Goal: Task Accomplishment & Management: Manage account settings

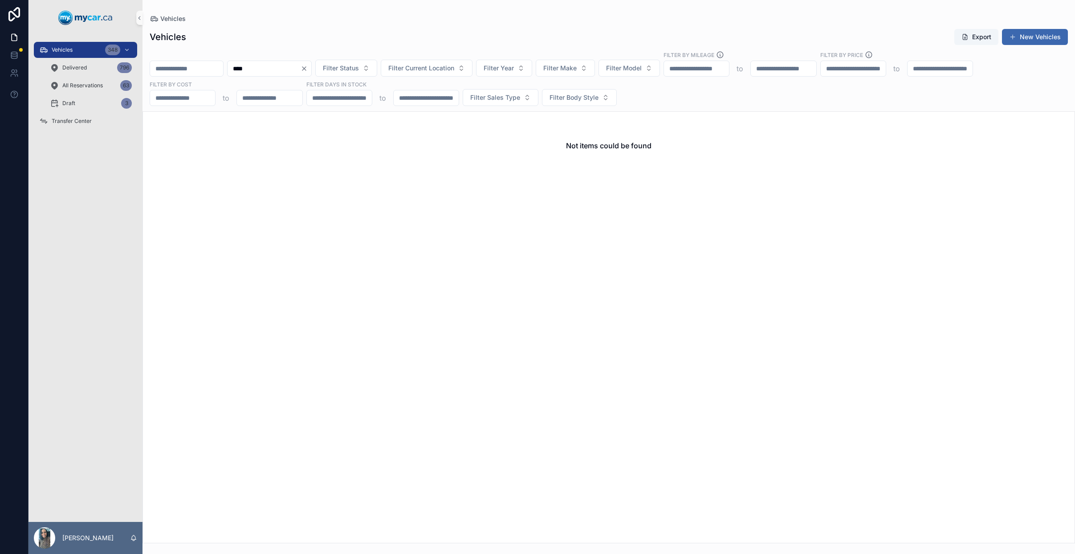
click at [311, 70] on button "Clear" at bounding box center [306, 68] width 11 height 7
click at [201, 69] on input "scrollable content" at bounding box center [186, 68] width 73 height 12
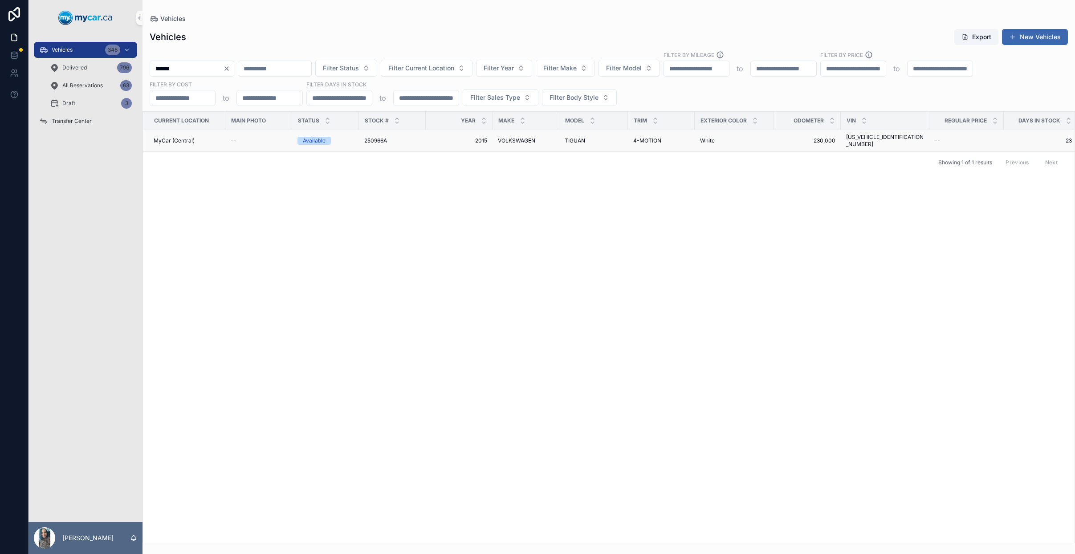
type input "******"
click at [678, 138] on div "4-MOTION 4-MOTION" at bounding box center [661, 140] width 56 height 7
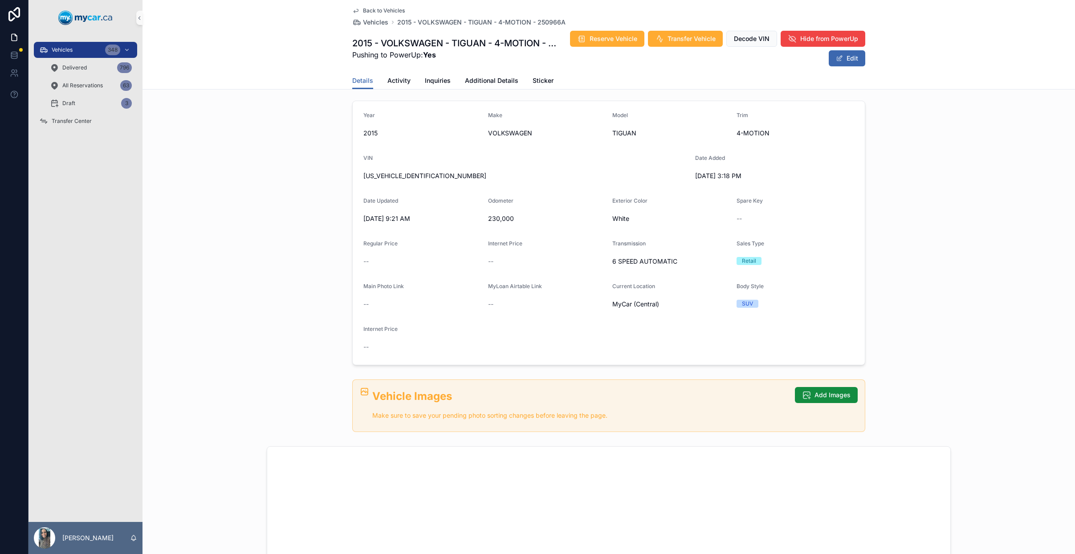
scroll to position [24, 0]
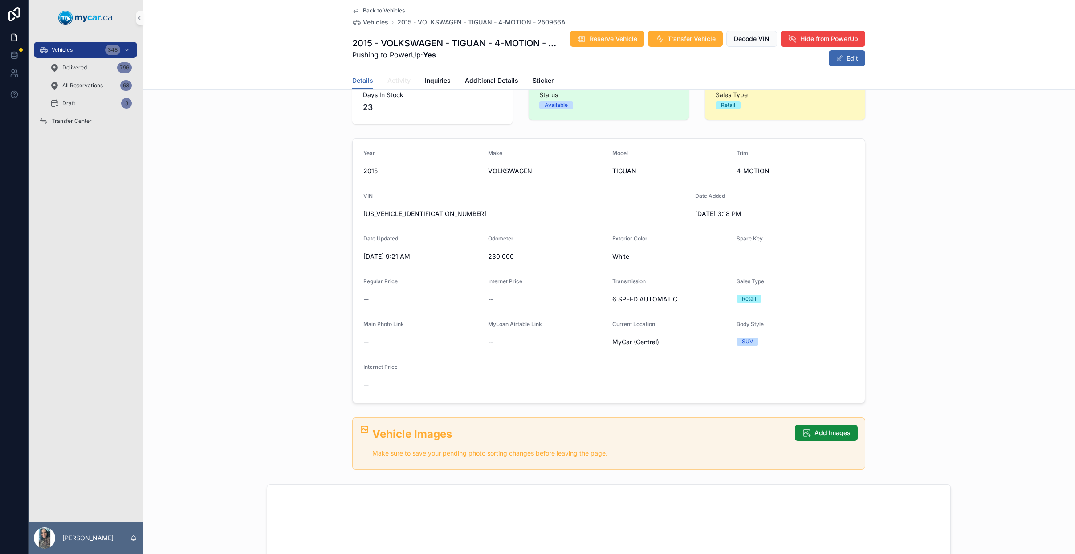
click at [405, 73] on link "Activity" at bounding box center [398, 82] width 23 height 18
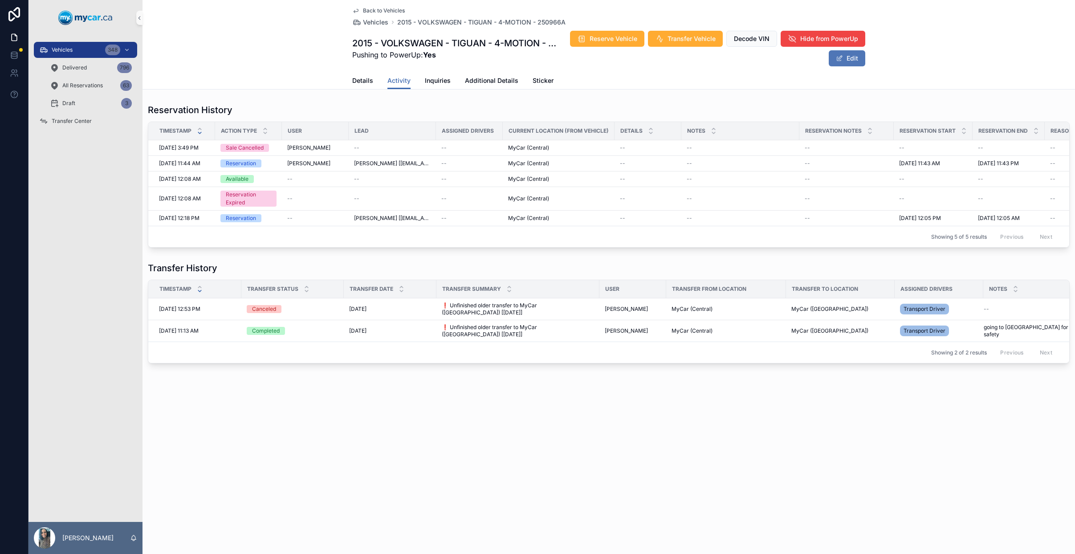
click at [850, 66] on button "Edit" at bounding box center [847, 58] width 37 height 16
click at [347, 81] on div "Details Activity Inquiries Additional Details Sticker" at bounding box center [609, 80] width 922 height 17
click at [347, 79] on div "Details Activity Inquiries Additional Details Sticker" at bounding box center [609, 80] width 922 height 17
click at [362, 86] on link "Details" at bounding box center [362, 82] width 21 height 18
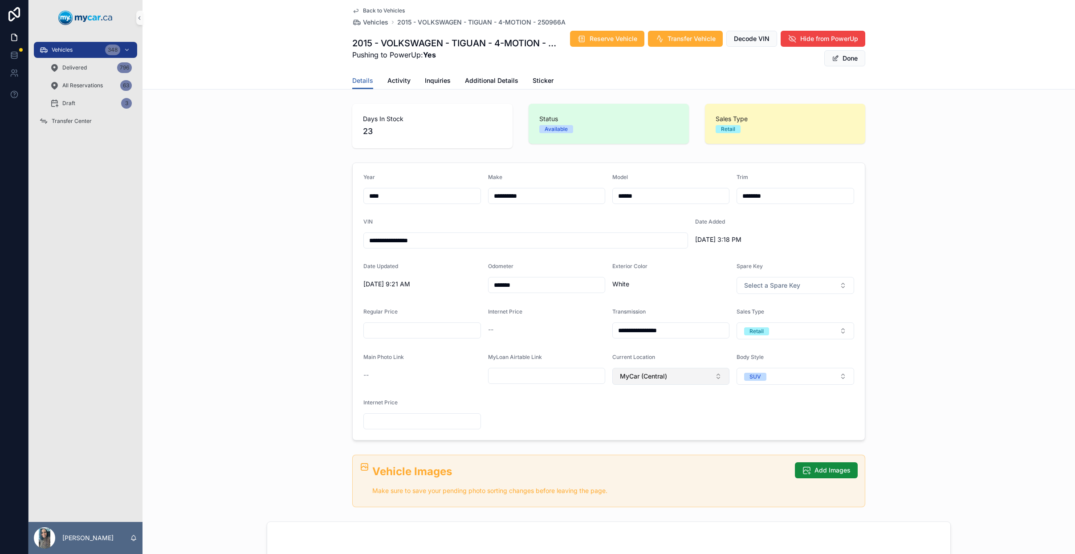
click at [680, 383] on button "MyCar (Central)" at bounding box center [670, 376] width 117 height 17
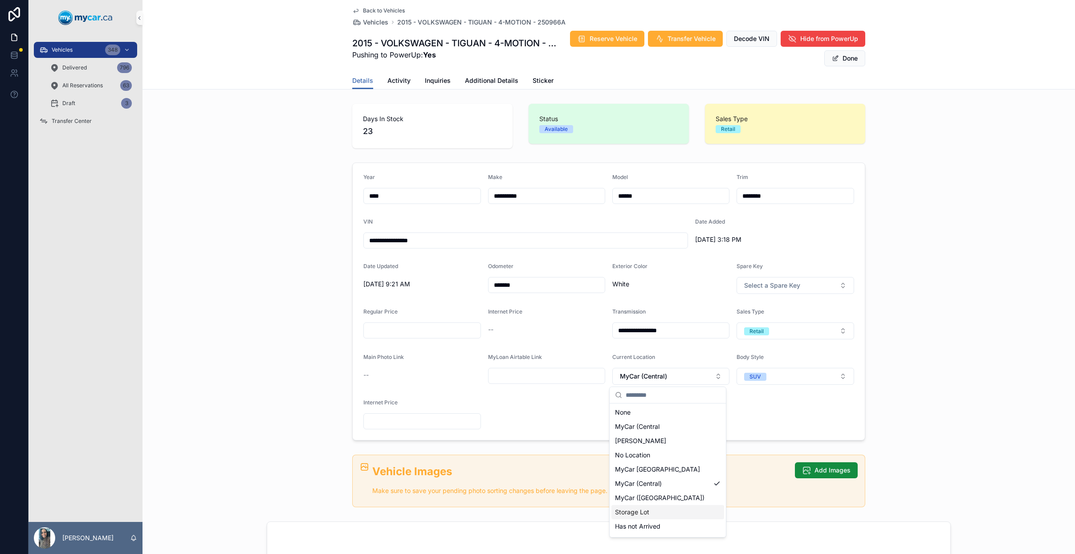
drag, startPoint x: 672, startPoint y: 487, endPoint x: 673, endPoint y: 505, distance: 17.8
click at [673, 505] on div "None MyCar (Central Adesa Brampton No Location MyCar North Bay MyCar (Central) …" at bounding box center [667, 476] width 113 height 143
click at [673, 504] on div "MyCar ([GEOGRAPHIC_DATA])" at bounding box center [667, 498] width 113 height 14
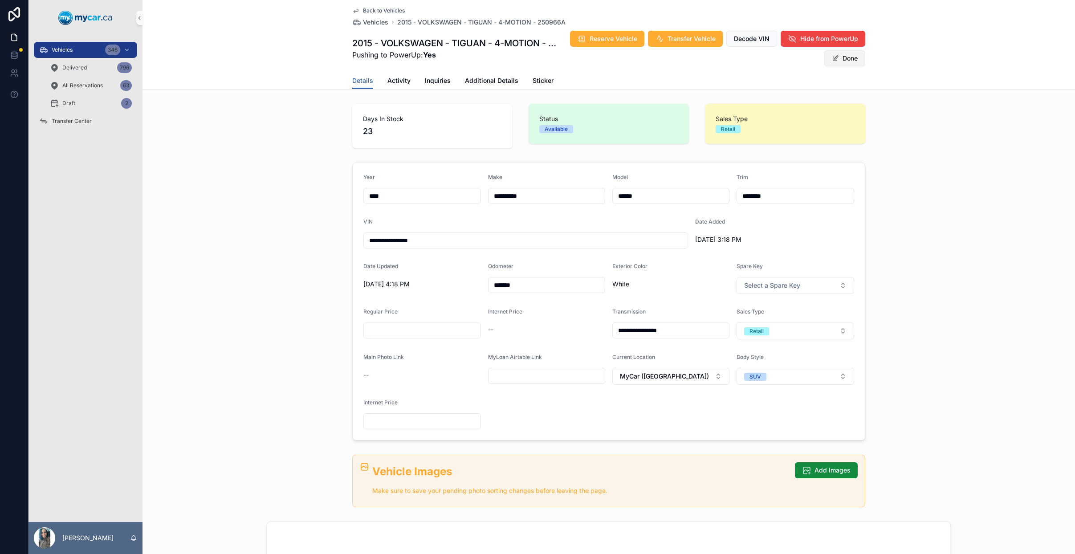
click at [847, 60] on button "Done" at bounding box center [844, 58] width 41 height 16
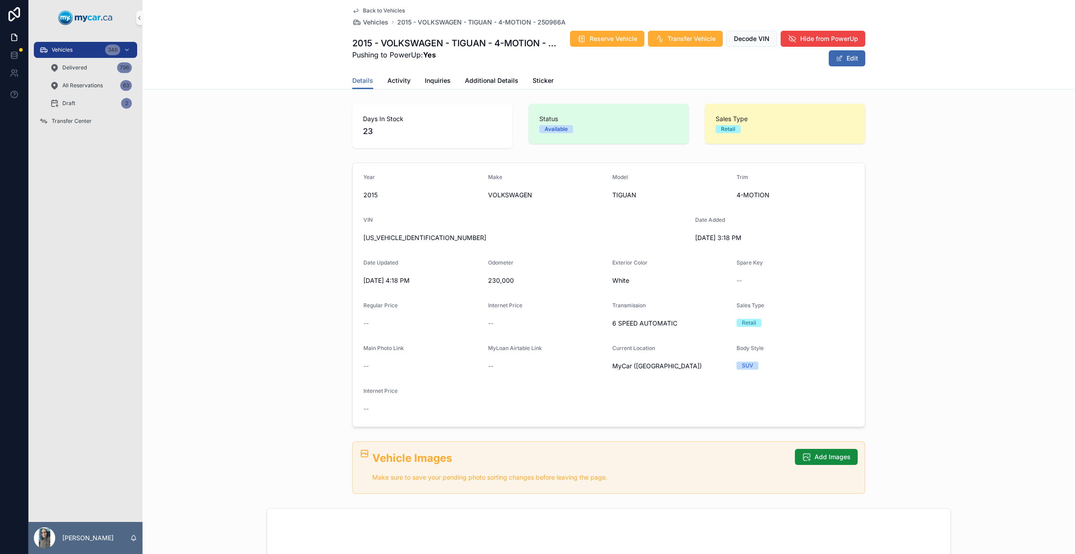
click at [396, 12] on span "Back to Vehicles" at bounding box center [384, 10] width 42 height 7
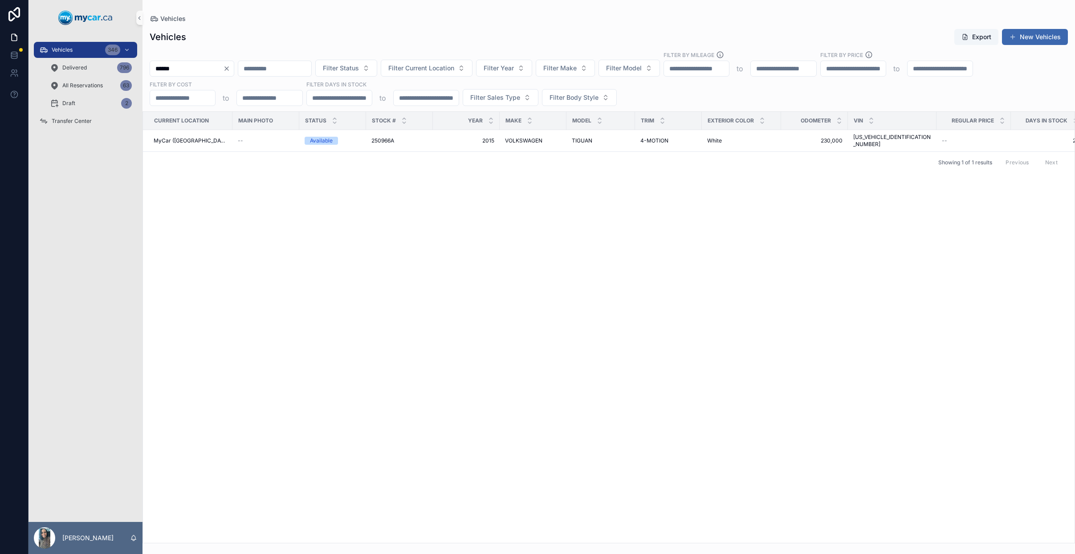
click at [230, 71] on icon "Clear" at bounding box center [226, 68] width 7 height 7
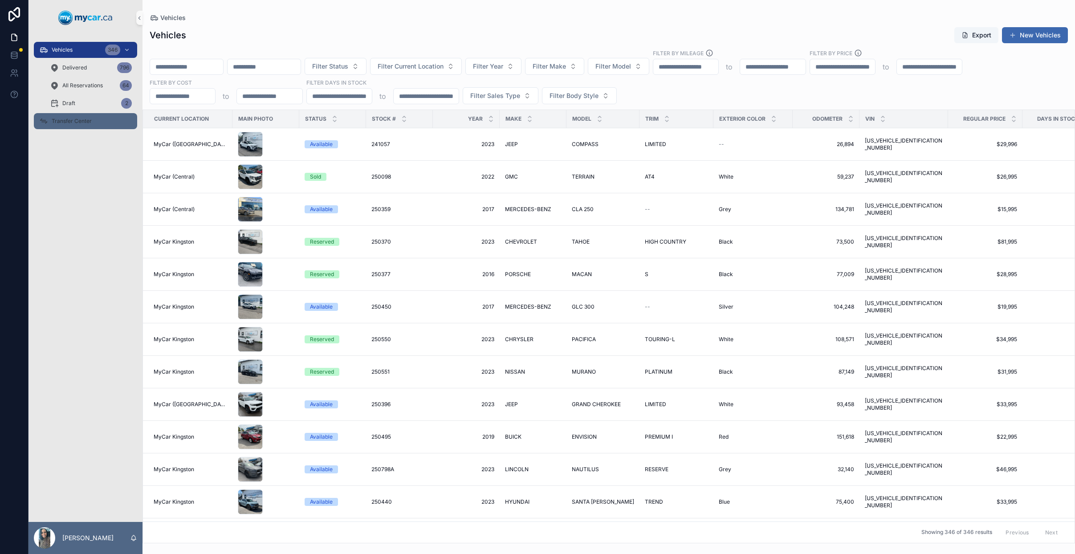
click at [110, 125] on div "Transfer Center" at bounding box center [85, 121] width 93 height 14
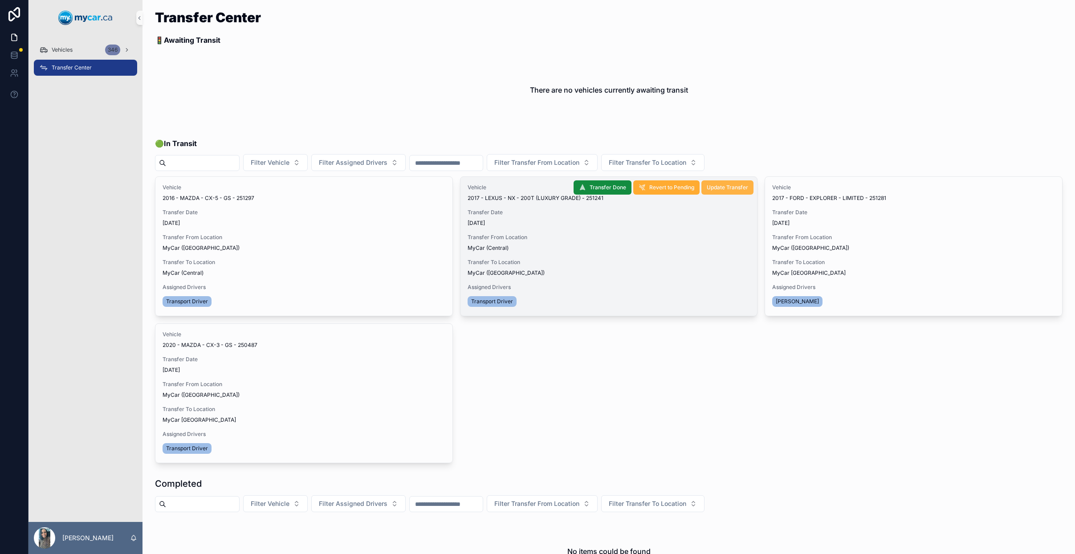
click at [720, 190] on span "Update Transfer" at bounding box center [727, 187] width 41 height 7
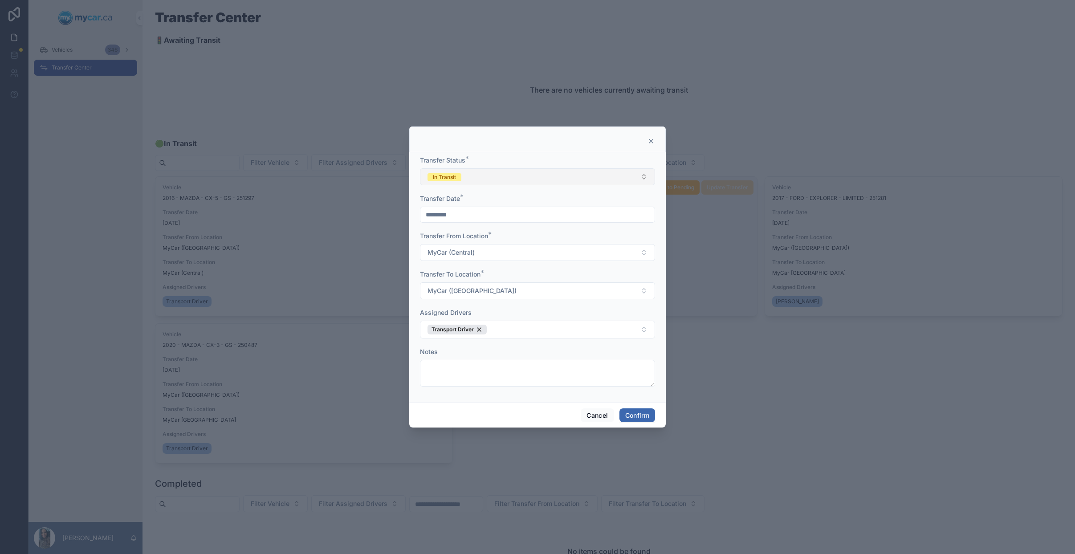
click at [553, 176] on button "In Transit" at bounding box center [537, 176] width 235 height 17
click at [480, 250] on div "Canceled" at bounding box center [537, 252] width 231 height 13
click at [648, 418] on button "Confirm" at bounding box center [637, 415] width 36 height 14
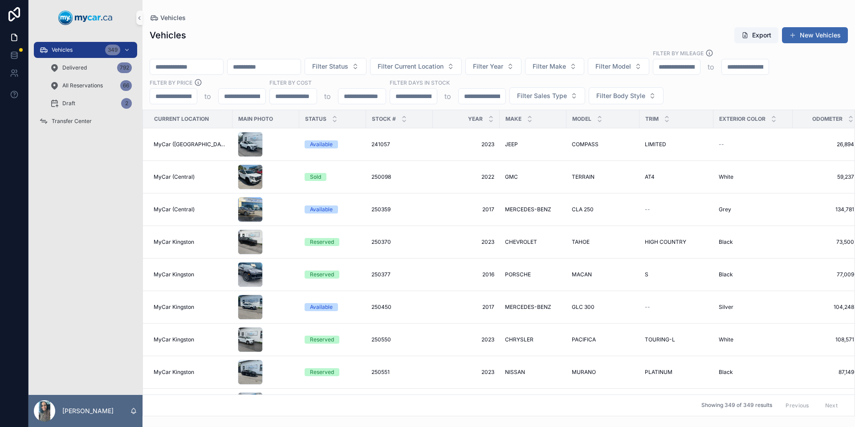
click at [192, 65] on input "scrollable content" at bounding box center [186, 67] width 73 height 12
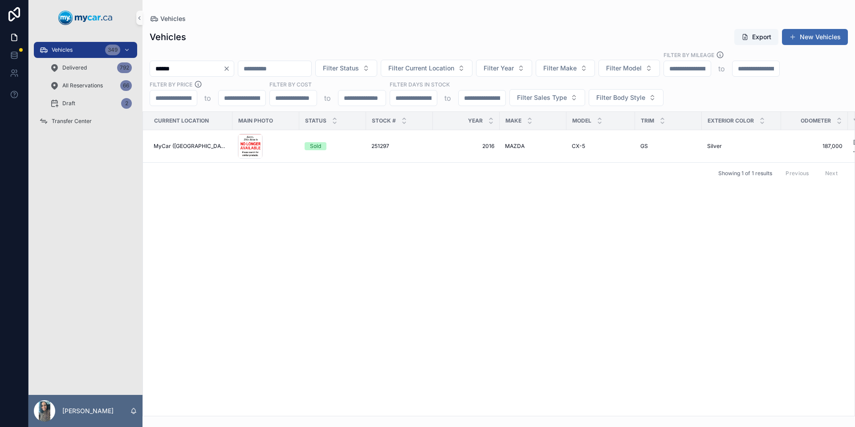
type input "******"
click at [230, 70] on icon "Clear" at bounding box center [226, 68] width 7 height 7
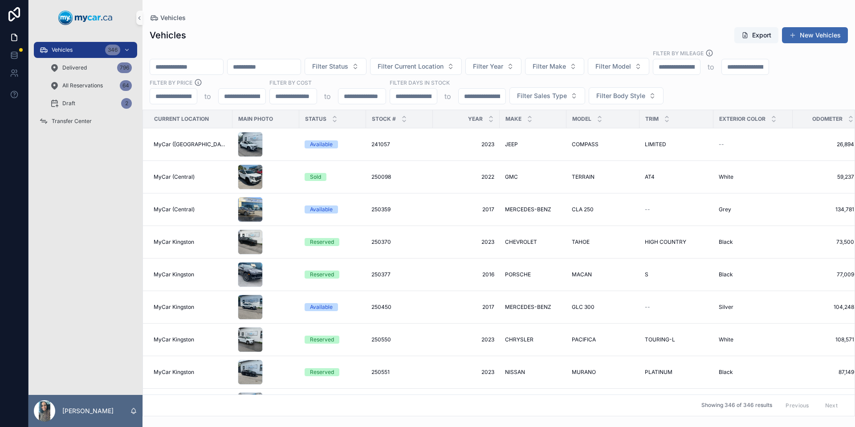
click at [272, 75] on div "Filter Status Filter Current Location Filter Year Filter Make Filter Model Filt…" at bounding box center [499, 76] width 713 height 55
click at [278, 70] on input "scrollable content" at bounding box center [264, 67] width 73 height 12
paste input "**********"
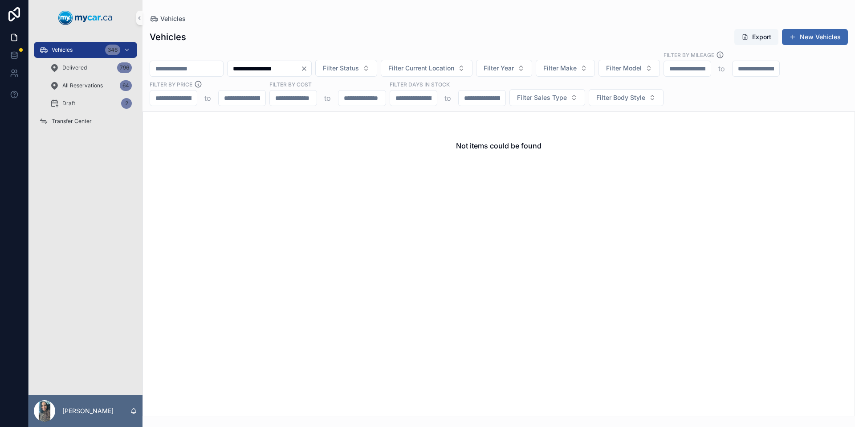
type input "**********"
click at [308, 68] on icon "Clear" at bounding box center [304, 68] width 7 height 7
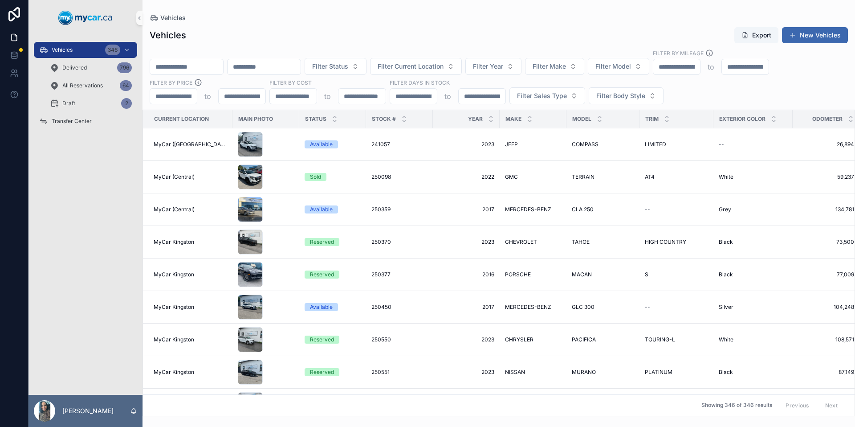
click at [205, 74] on div "scrollable content" at bounding box center [187, 67] width 74 height 16
click at [212, 69] on input "scrollable content" at bounding box center [186, 67] width 73 height 12
paste input "******"
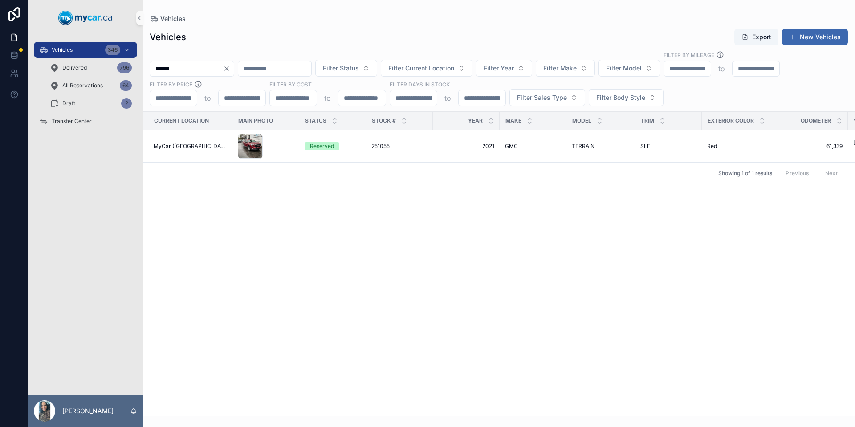
type input "******"
click at [452, 143] on span "2021" at bounding box center [466, 146] width 56 height 7
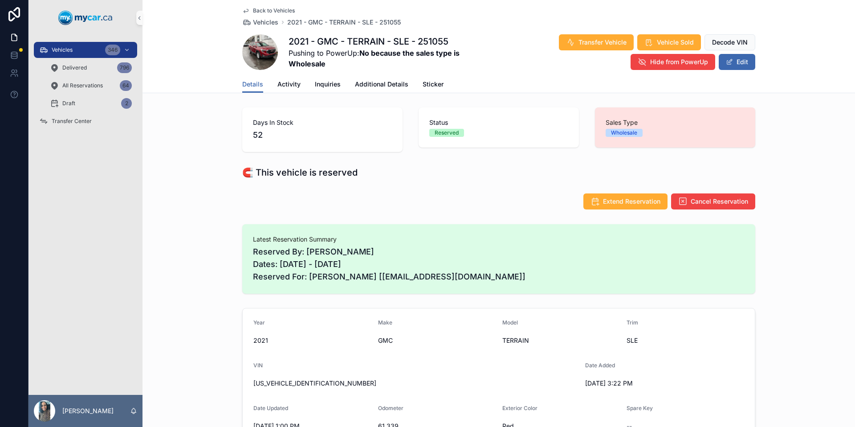
click at [309, 381] on span "[US_VEHICLE_IDENTIFICATION_NUMBER]" at bounding box center [415, 383] width 325 height 9
copy span "[US_VEHICLE_IDENTIFICATION_NUMBER]"
click at [89, 51] on div "Vehicles 346" at bounding box center [85, 50] width 93 height 14
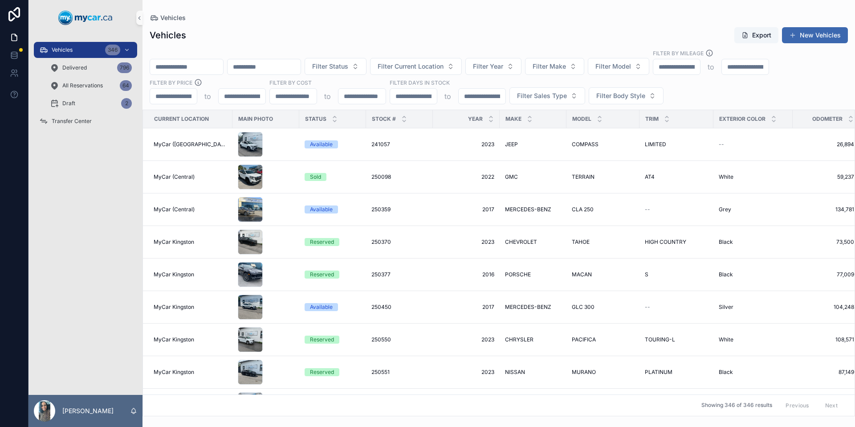
click at [276, 67] on input "scrollable content" at bounding box center [264, 67] width 73 height 12
paste input "**********"
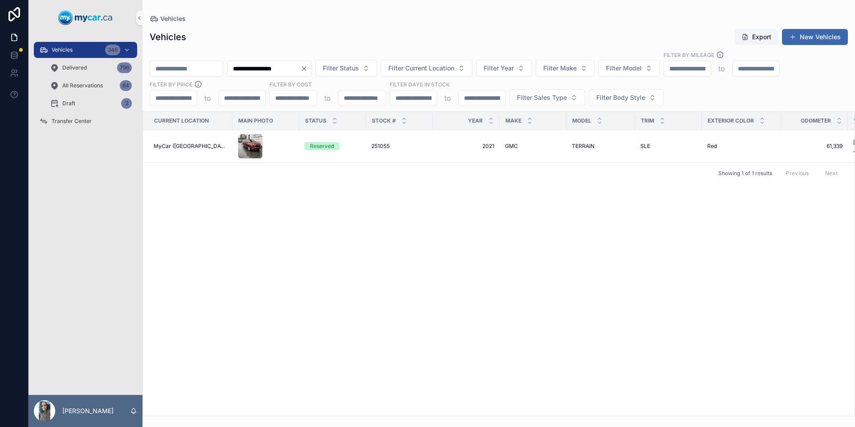
click at [311, 61] on div "**********" at bounding box center [269, 69] width 85 height 16
click at [301, 65] on input "**********" at bounding box center [264, 68] width 73 height 12
paste input "scrollable content"
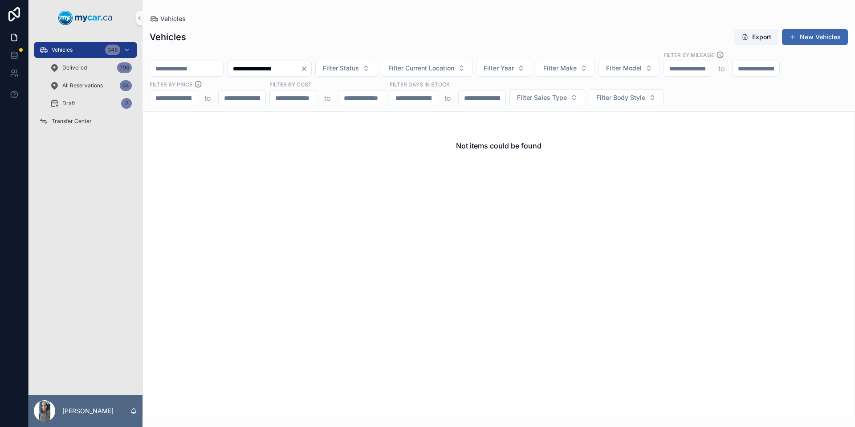
type input "**********"
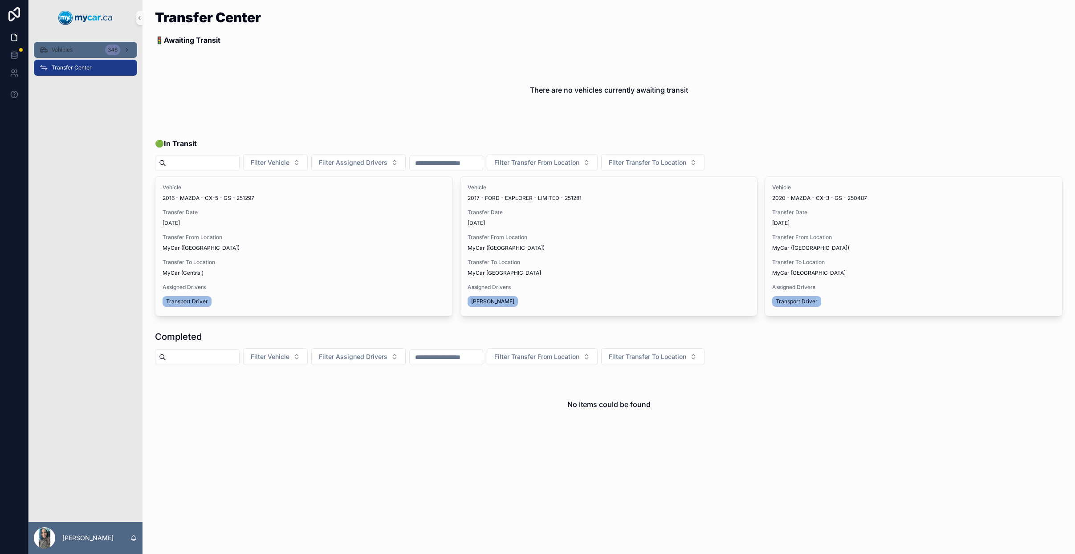
click at [75, 45] on div "Vehicles 346" at bounding box center [85, 50] width 93 height 14
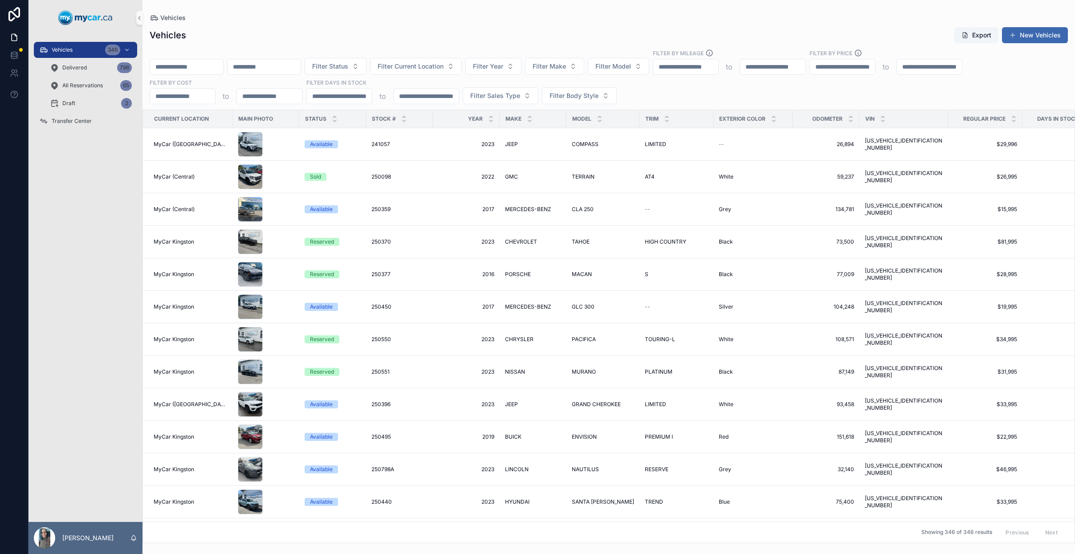
click at [218, 69] on input "scrollable content" at bounding box center [186, 67] width 73 height 12
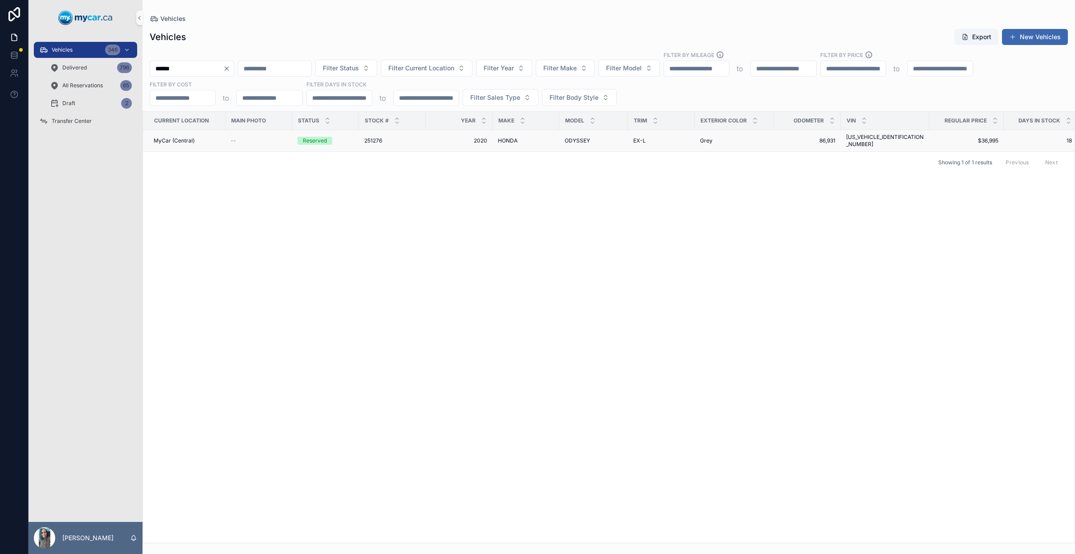
type input "******"
click at [420, 138] on td "251276 251276" at bounding box center [392, 141] width 67 height 22
click at [549, 142] on td "HONDA HONDA" at bounding box center [526, 141] width 67 height 22
click at [591, 140] on div "ODYSSEY ODYSSEY" at bounding box center [594, 140] width 58 height 7
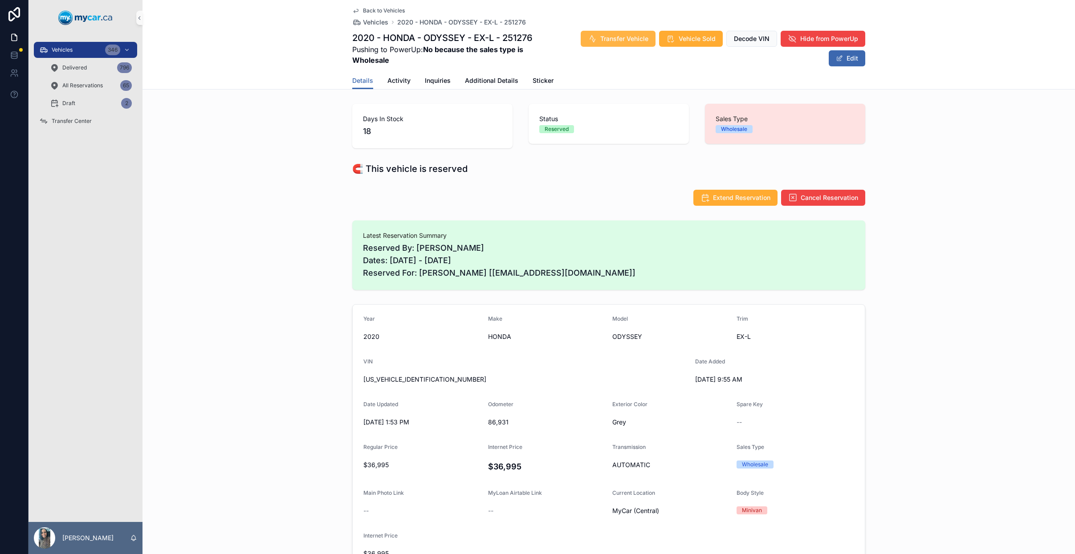
click at [607, 39] on span "Transfer Vehicle" at bounding box center [624, 38] width 48 height 9
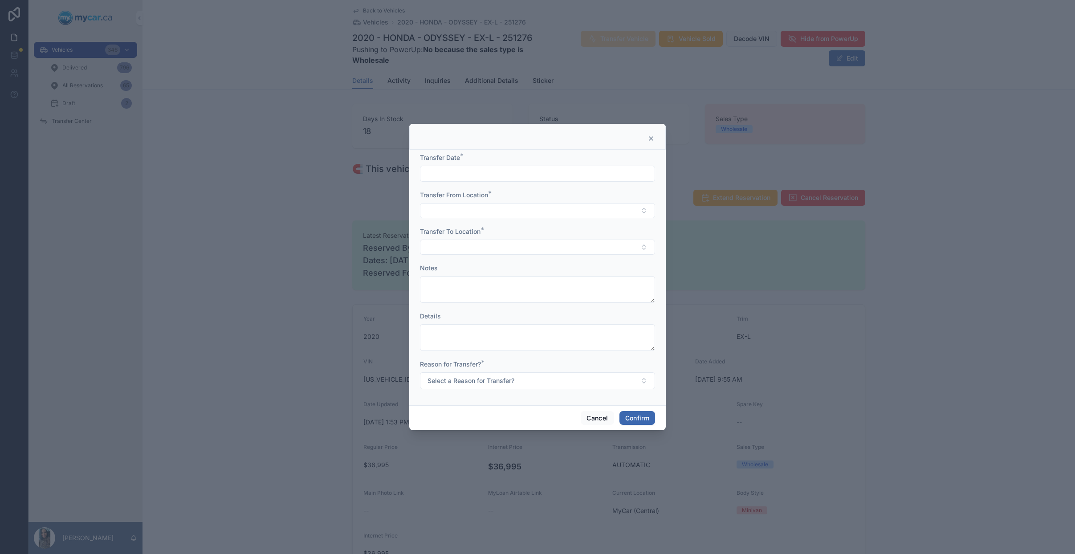
click at [475, 176] on input "text" at bounding box center [537, 173] width 234 height 12
click at [511, 325] on button "29" at bounding box center [505, 326] width 16 height 16
type input "*********"
click at [459, 215] on button "Select Button" at bounding box center [537, 210] width 235 height 15
click at [480, 301] on div "MyCar (Central)" at bounding box center [537, 303] width 231 height 14
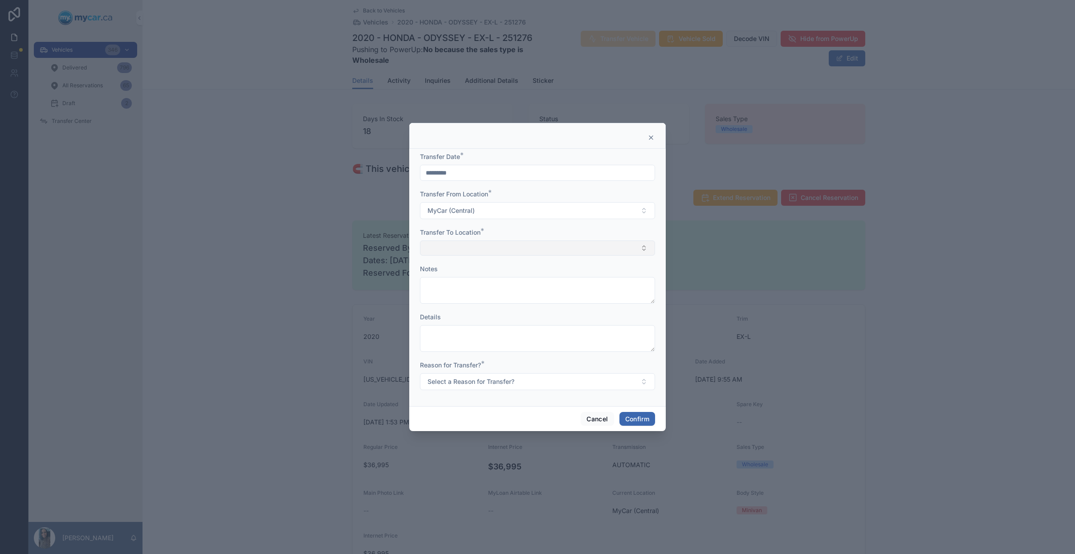
click at [500, 240] on button "Select Button" at bounding box center [537, 247] width 235 height 15
click at [472, 340] on span "MyCar (Central)" at bounding box center [449, 340] width 47 height 9
click at [477, 252] on button "MyCar (Central)" at bounding box center [537, 248] width 235 height 17
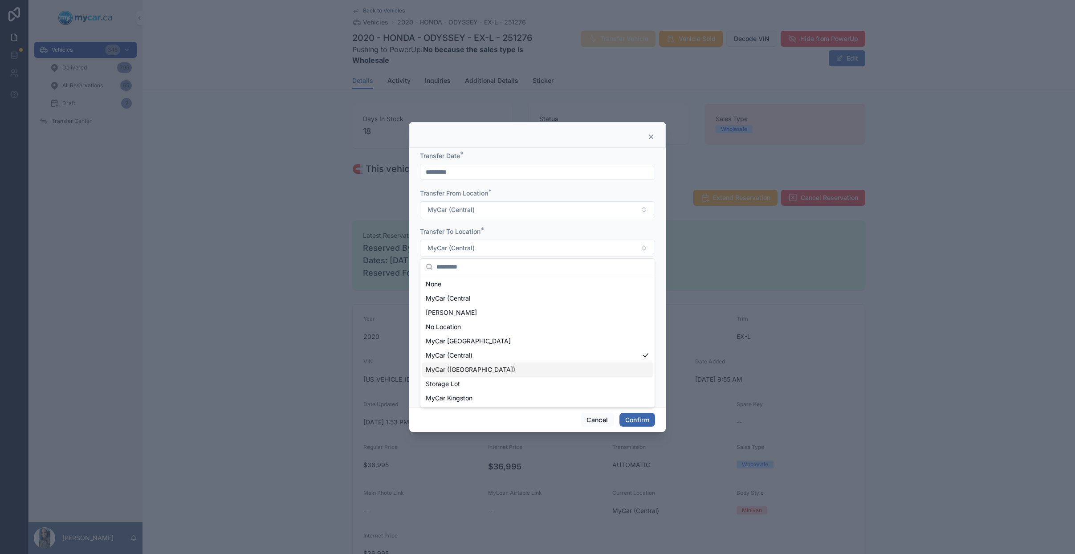
click at [475, 371] on span "MyCar ([GEOGRAPHIC_DATA])" at bounding box center [471, 369] width 90 height 9
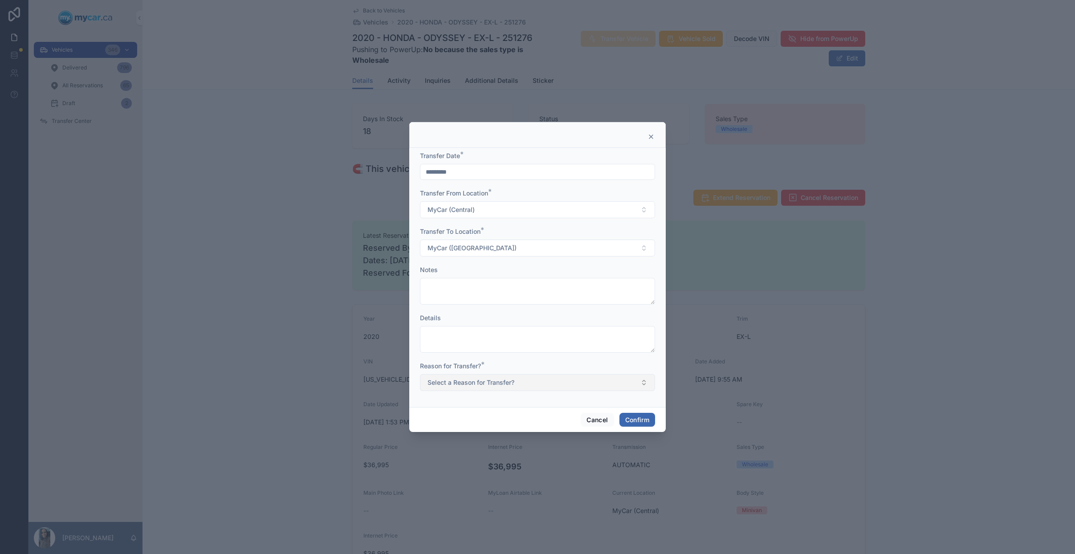
click at [476, 375] on button "Select a Reason for Transfer?" at bounding box center [537, 382] width 235 height 17
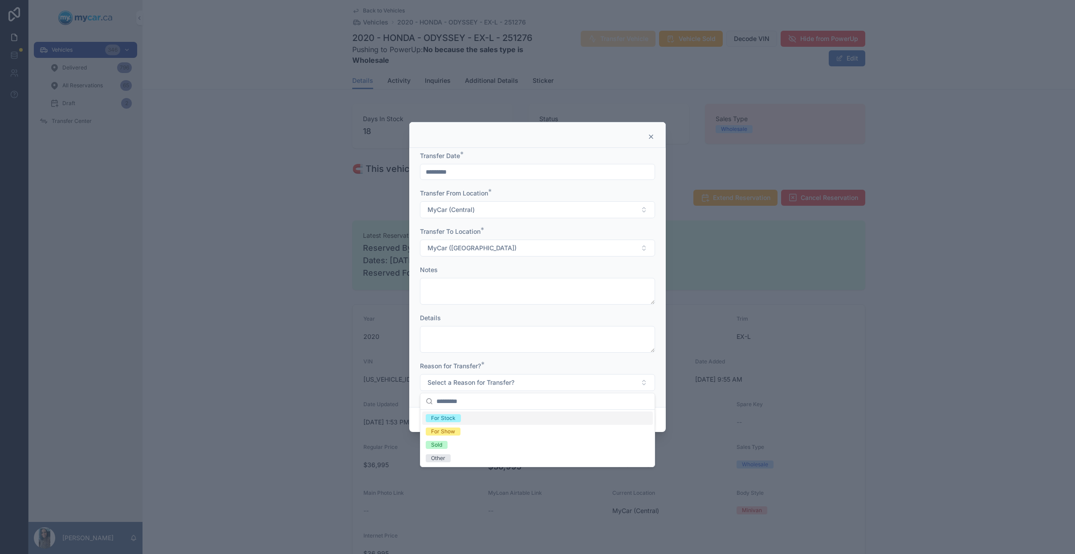
click at [461, 416] on div "For Stock" at bounding box center [537, 417] width 231 height 13
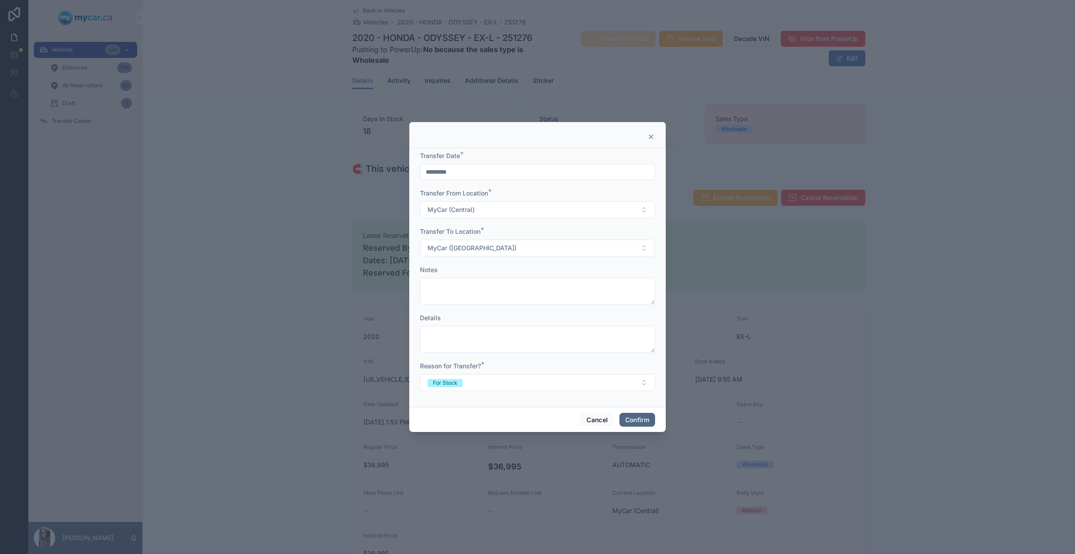
click at [640, 422] on button "Confirm" at bounding box center [637, 420] width 36 height 14
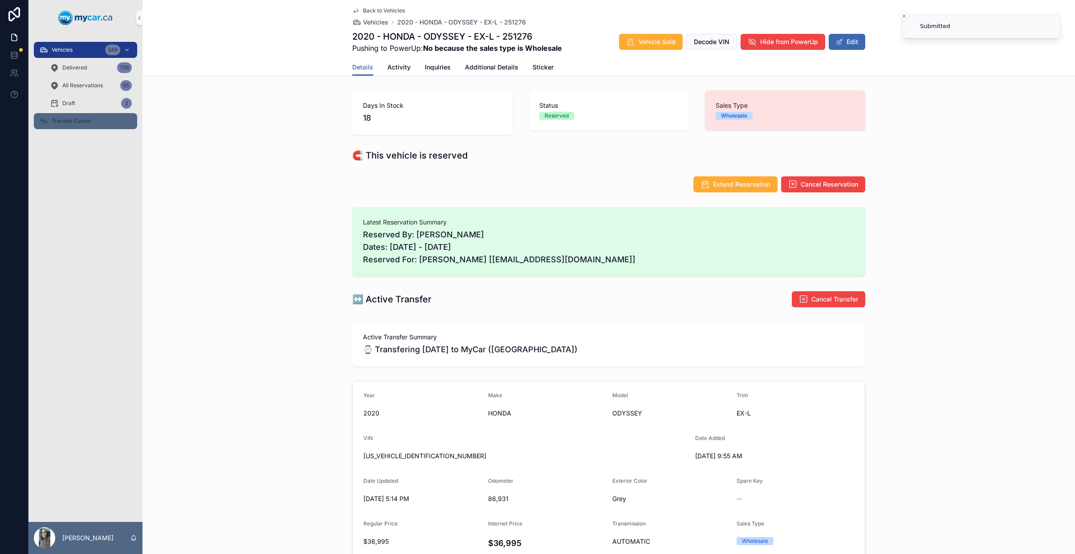
click at [75, 125] on div "Transfer Center" at bounding box center [85, 121] width 93 height 14
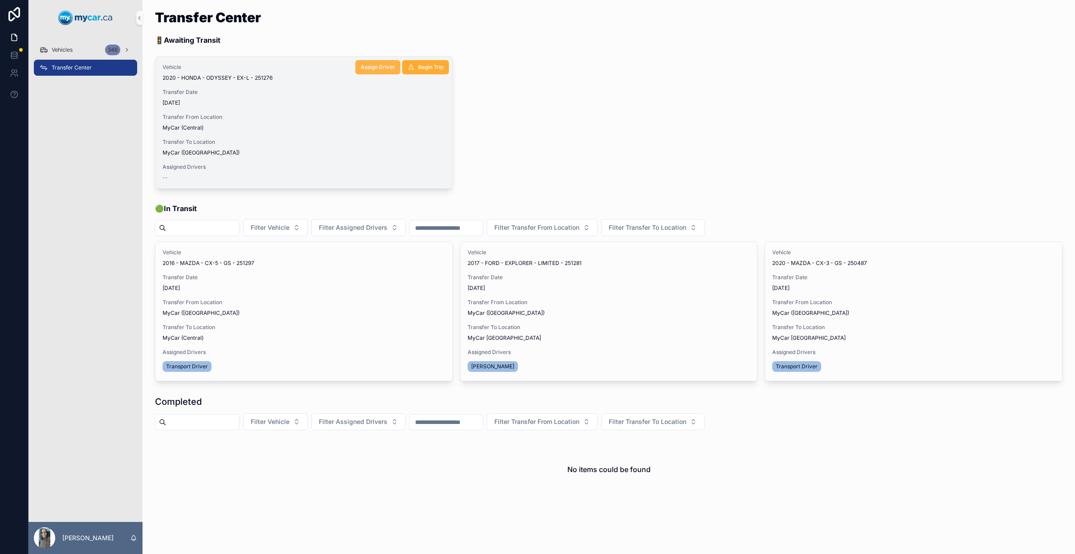
click at [369, 64] on span "Assign Driver" at bounding box center [378, 67] width 34 height 7
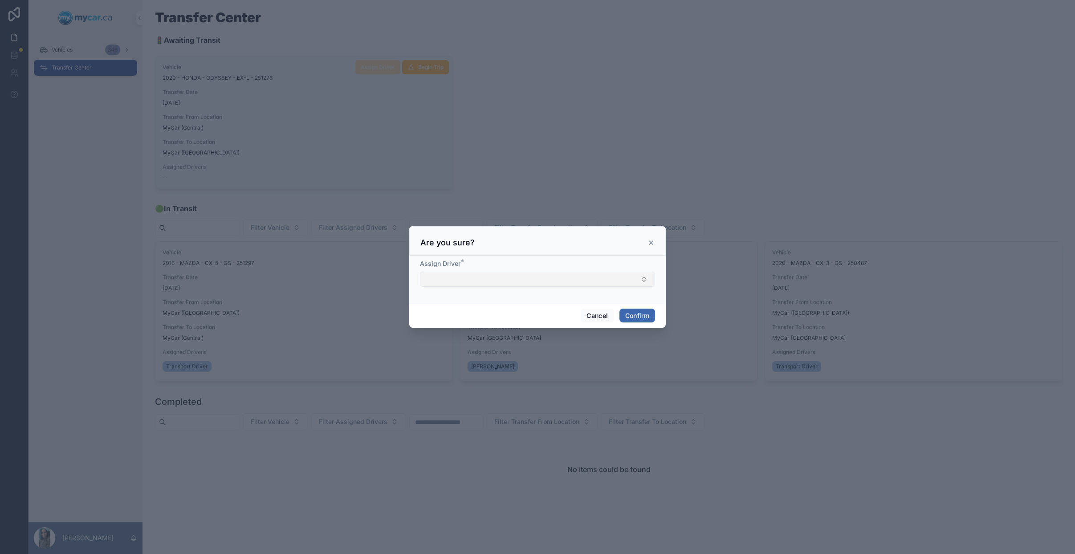
click at [523, 276] on button "Select Button" at bounding box center [537, 279] width 235 height 15
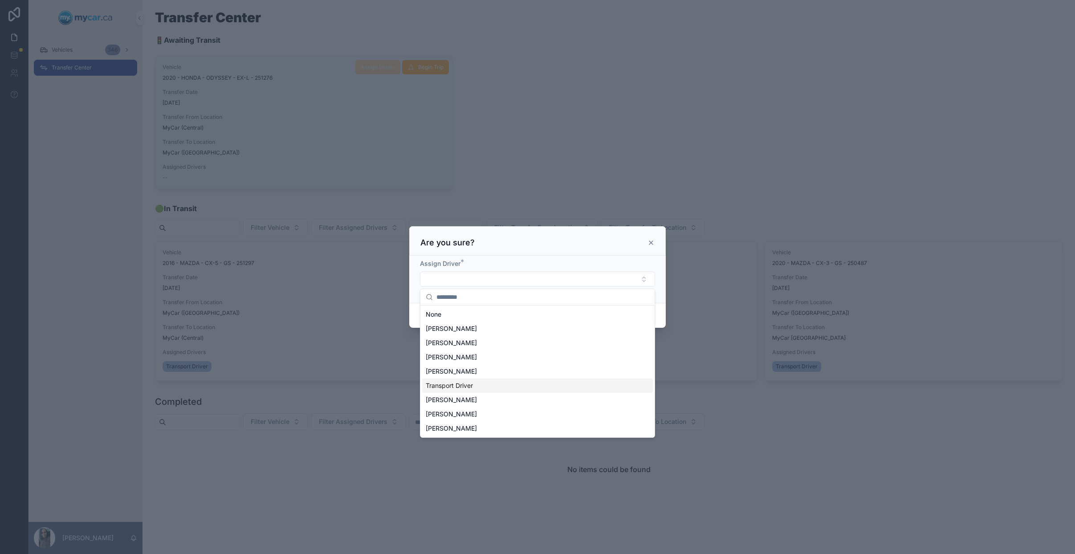
click at [477, 387] on div "Transport Driver" at bounding box center [537, 386] width 231 height 14
click at [586, 246] on div "Are you sure?" at bounding box center [537, 241] width 234 height 11
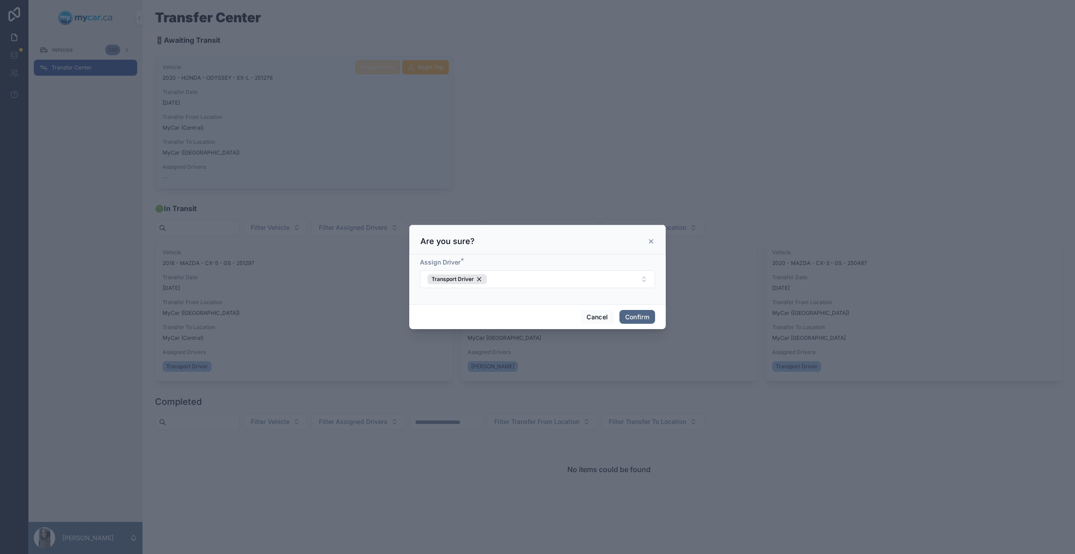
click at [644, 314] on button "Confirm" at bounding box center [637, 317] width 36 height 14
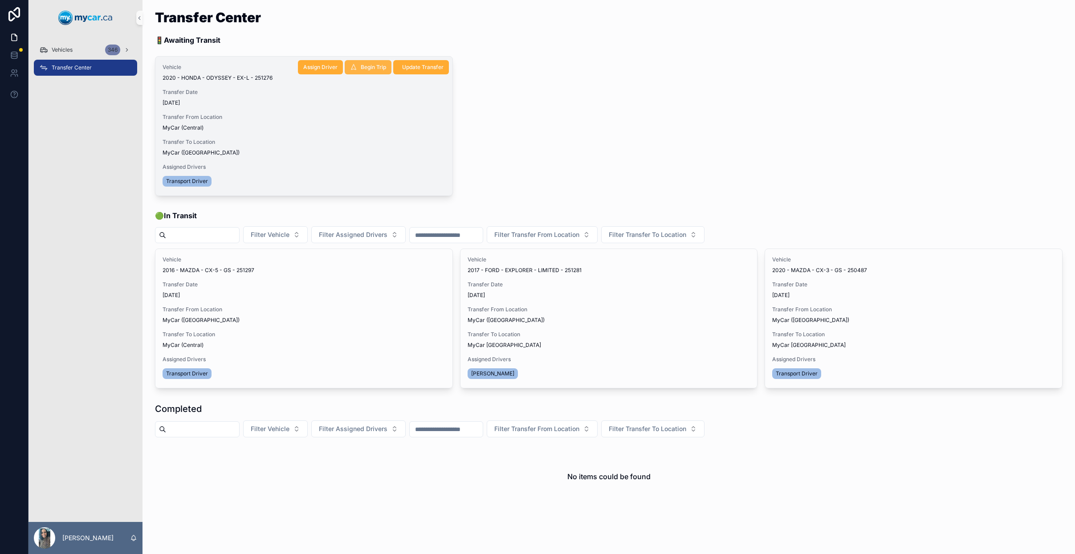
click at [358, 71] on button "Begin Trip" at bounding box center [368, 67] width 47 height 14
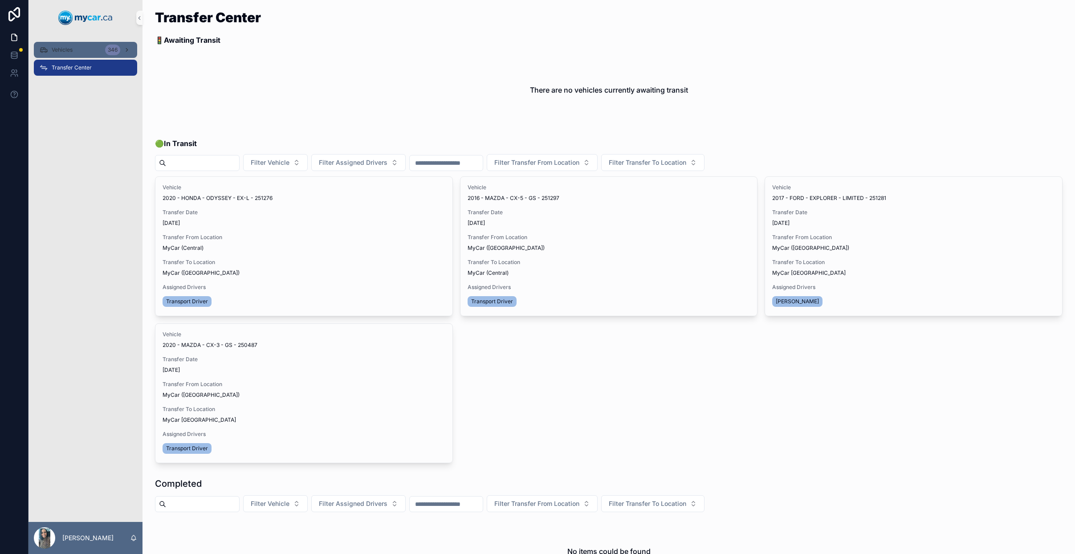
click at [122, 51] on div "346" at bounding box center [118, 50] width 27 height 14
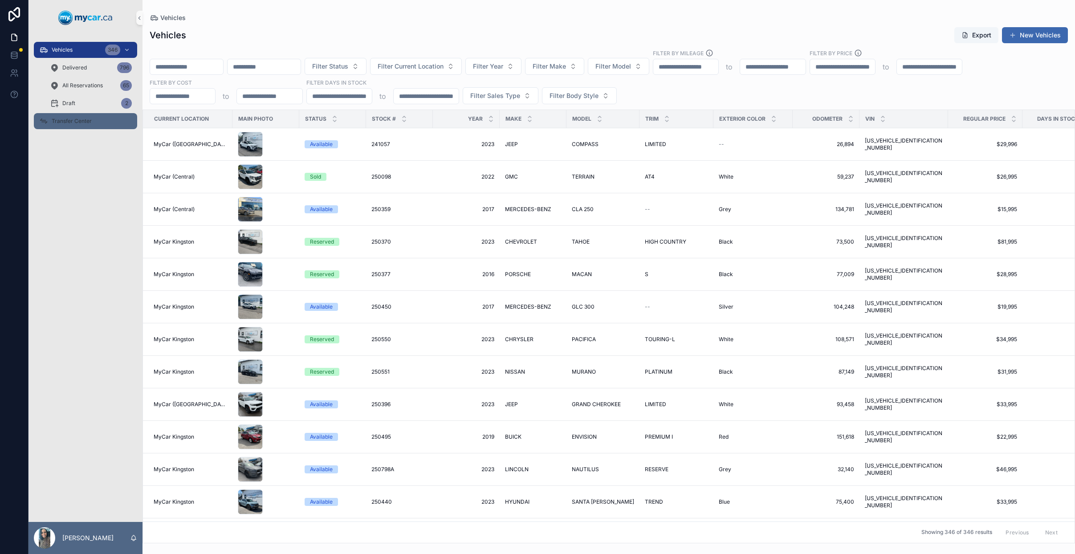
click at [90, 115] on div "Transfer Center" at bounding box center [85, 121] width 93 height 14
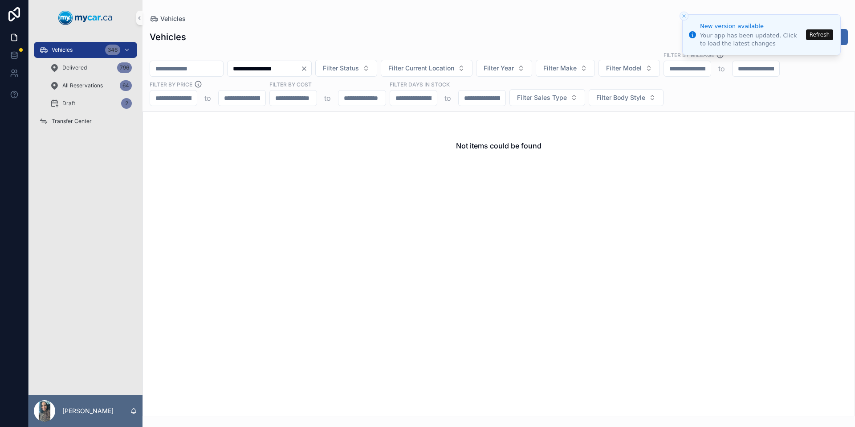
click at [306, 67] on icon "Clear" at bounding box center [304, 69] width 4 height 4
click at [217, 70] on input "scrollable content" at bounding box center [186, 68] width 73 height 12
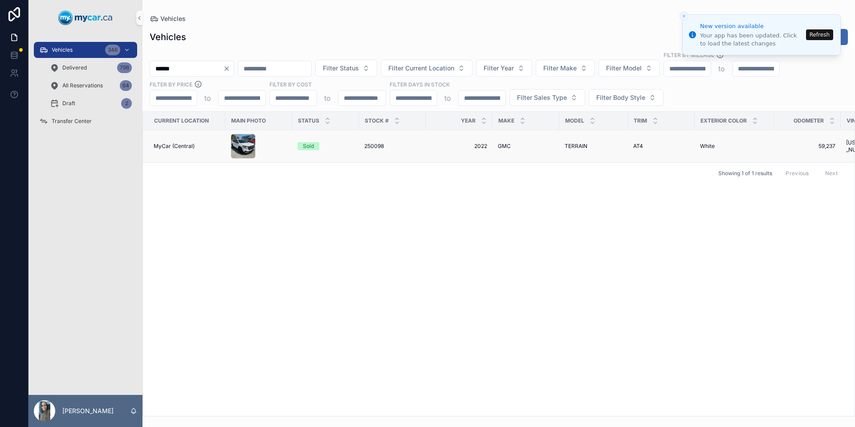
type input "******"
click at [415, 150] on td "250098 250098" at bounding box center [392, 146] width 67 height 33
click at [411, 145] on div "250098 250098" at bounding box center [392, 146] width 56 height 7
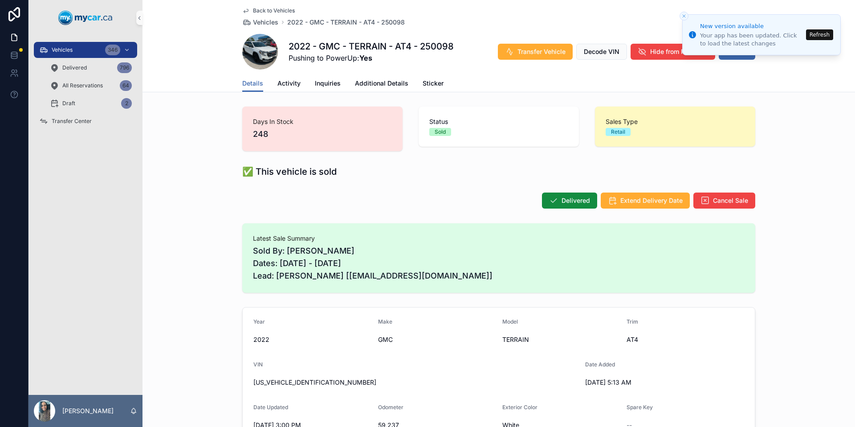
click at [308, 372] on div "VIN [US_VEHICLE_IDENTIFICATION_NUMBER]" at bounding box center [415, 375] width 325 height 29
click at [301, 379] on span "[US_VEHICLE_IDENTIFICATION_NUMBER]" at bounding box center [415, 382] width 325 height 9
copy span "[US_VEHICLE_IDENTIFICATION_NUMBER]"
